Goal: Navigation & Orientation: Find specific page/section

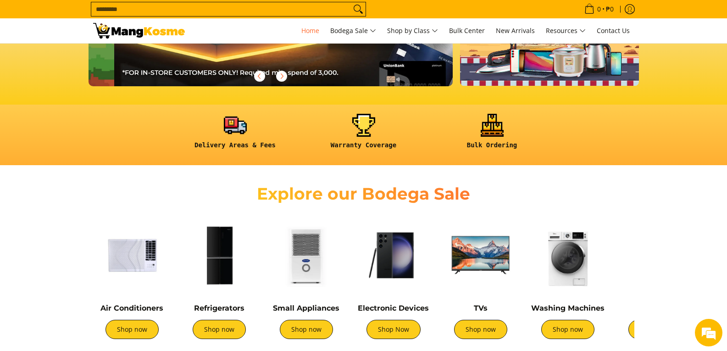
scroll to position [0, 729]
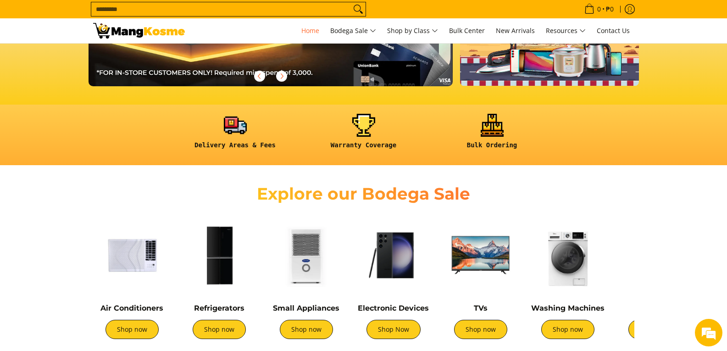
click at [388, 258] on img at bounding box center [393, 255] width 78 height 78
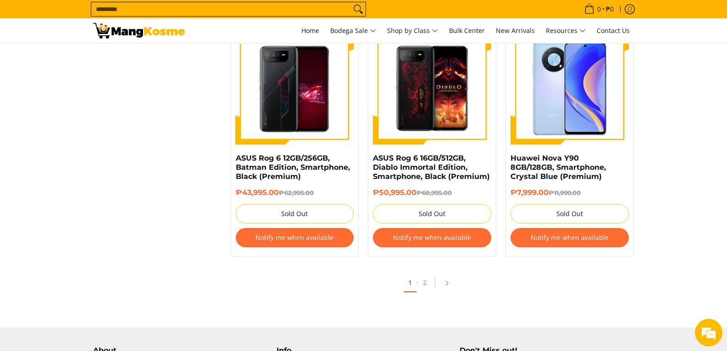
scroll to position [1009, 0]
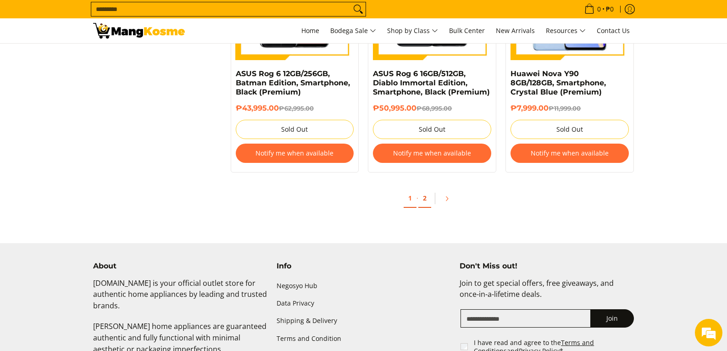
click at [426, 201] on link "2" at bounding box center [424, 198] width 13 height 19
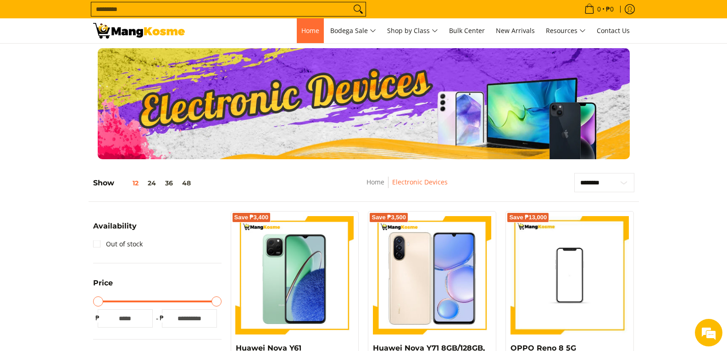
click at [297, 36] on link "Home" at bounding box center [310, 30] width 27 height 25
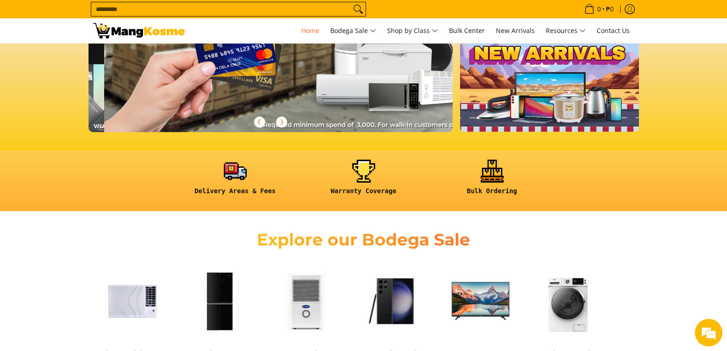
scroll to position [0, 1094]
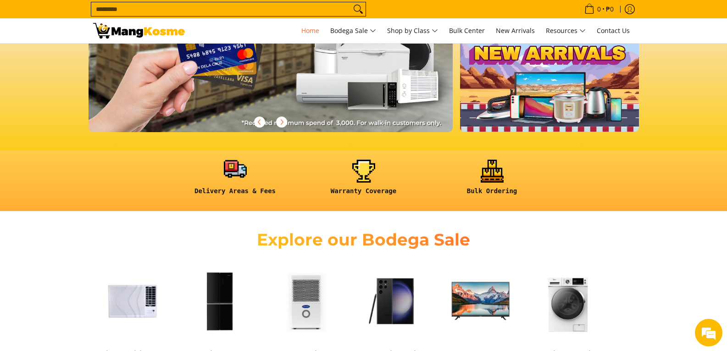
click at [247, 183] on link at bounding box center [235, 181] width 119 height 43
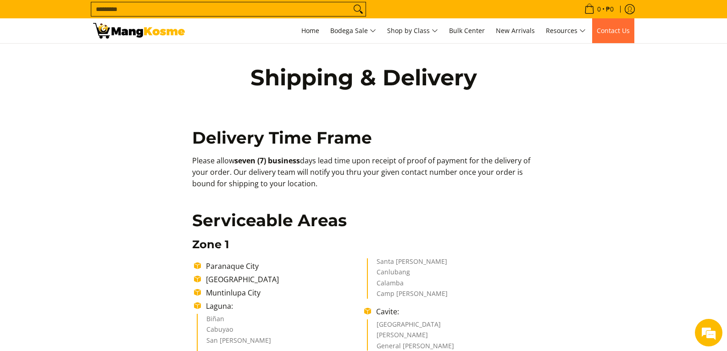
click at [612, 33] on span "Contact Us" at bounding box center [613, 30] width 33 height 9
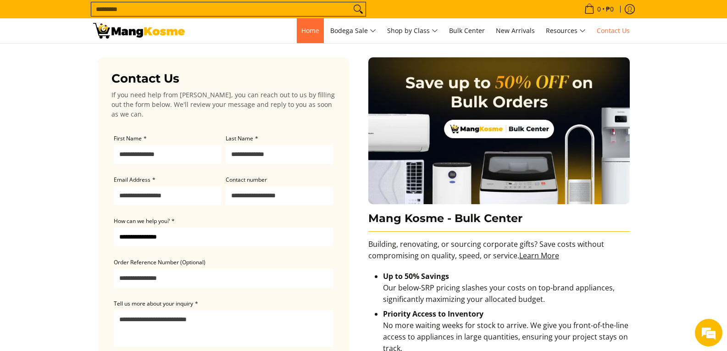
click at [315, 30] on span "Home" at bounding box center [310, 30] width 18 height 9
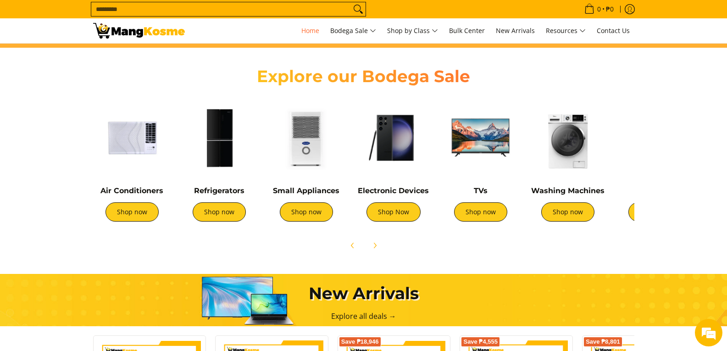
scroll to position [92, 0]
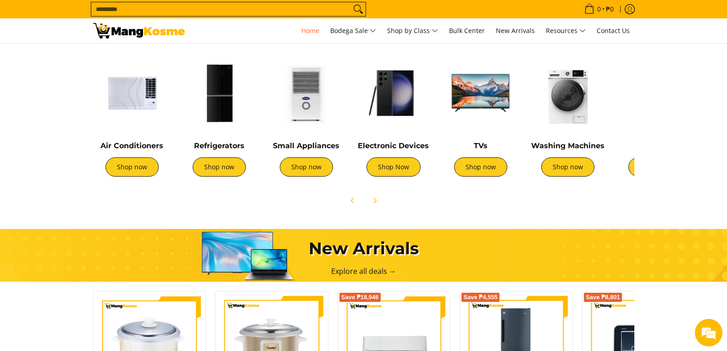
scroll to position [345, 0]
click at [361, 272] on link "Explore all deals →" at bounding box center [363, 271] width 65 height 10
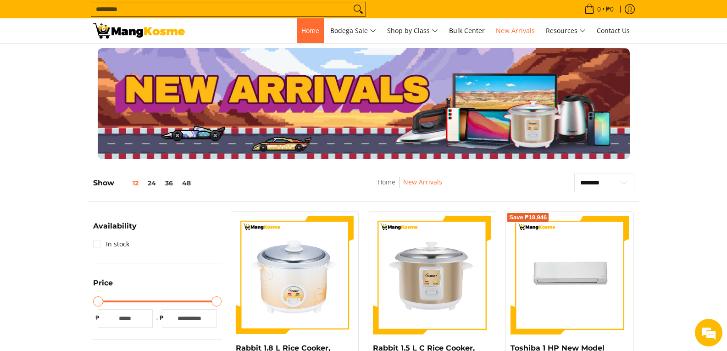
click at [297, 33] on link "Home" at bounding box center [310, 30] width 27 height 25
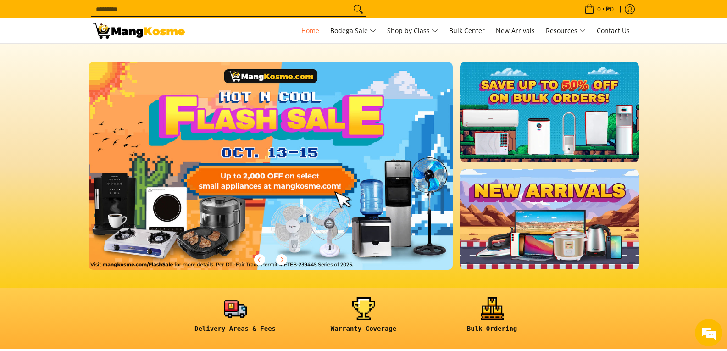
click at [363, 155] on link at bounding box center [285, 173] width 394 height 222
click at [284, 261] on icon "Next" at bounding box center [281, 259] width 7 height 7
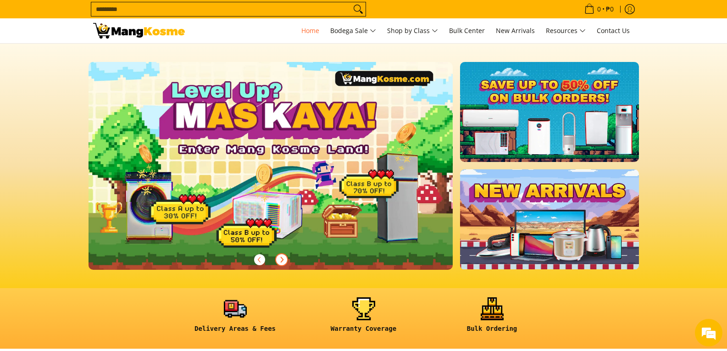
click at [286, 261] on span "Next" at bounding box center [281, 259] width 11 height 11
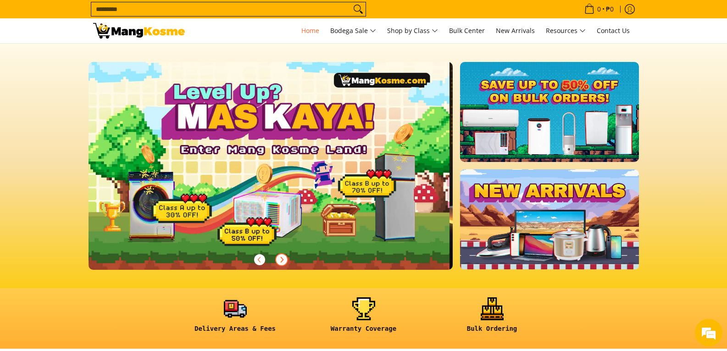
scroll to position [0, 729]
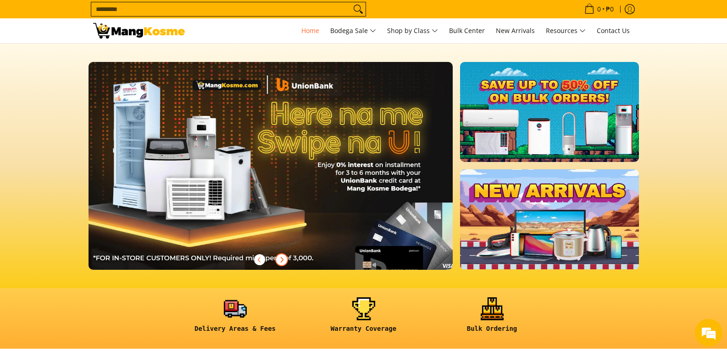
click at [287, 261] on span "Next" at bounding box center [281, 259] width 11 height 11
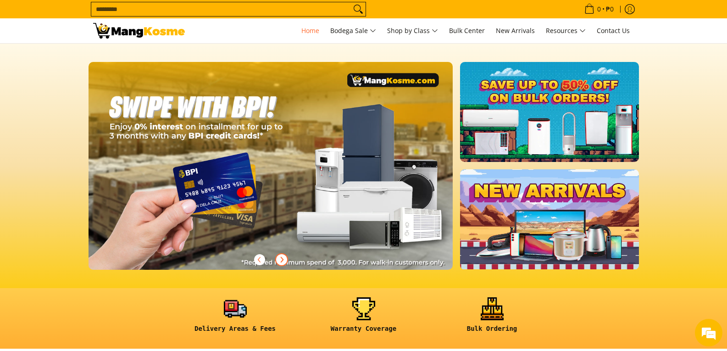
click at [287, 261] on button "Next" at bounding box center [281, 259] width 20 height 20
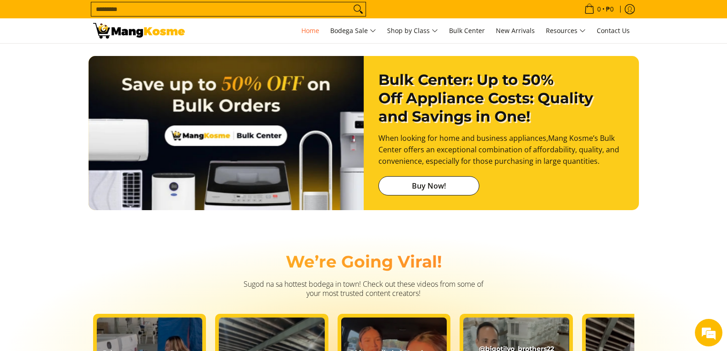
scroll to position [1376, 0]
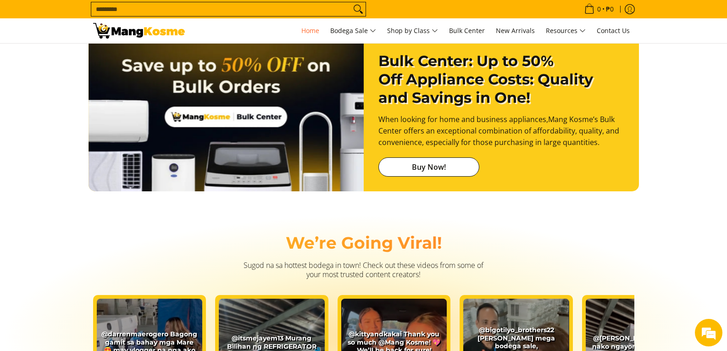
click at [436, 167] on link "Buy Now!" at bounding box center [428, 166] width 101 height 19
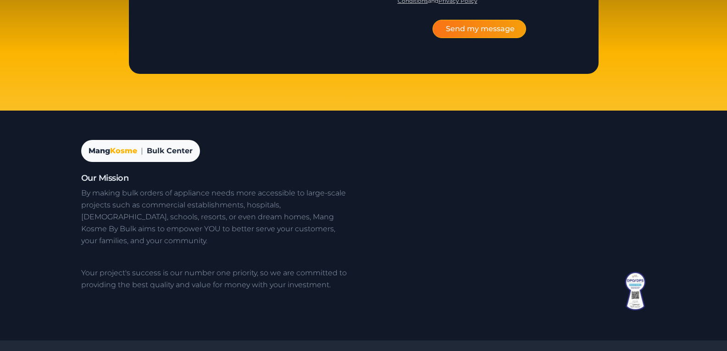
scroll to position [1476, 0]
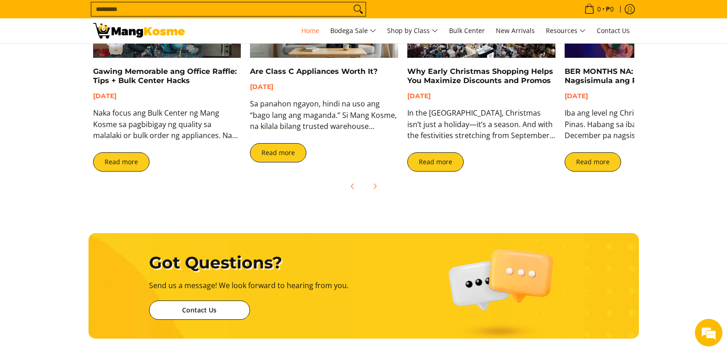
scroll to position [1905, 0]
